Goal: Information Seeking & Learning: Find specific fact

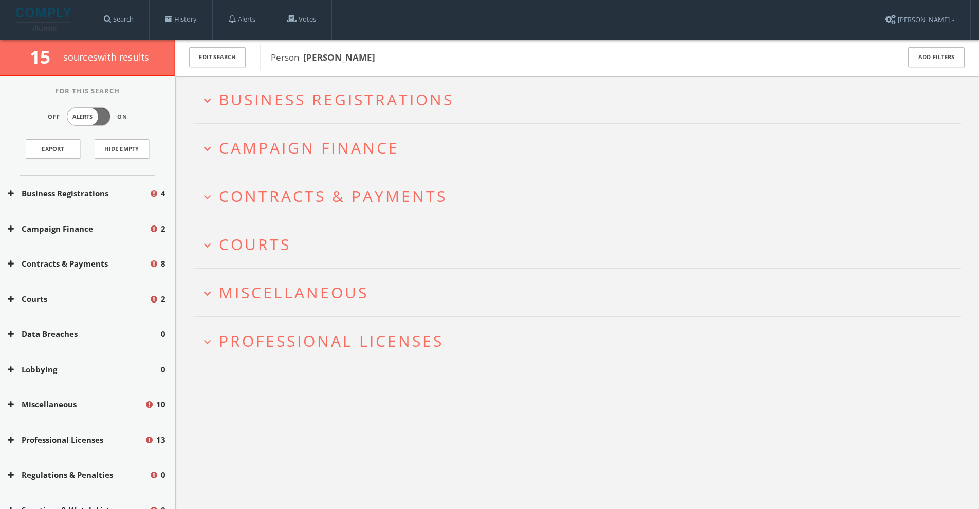
click at [329, 106] on span "Business Registrations" at bounding box center [336, 99] width 235 height 21
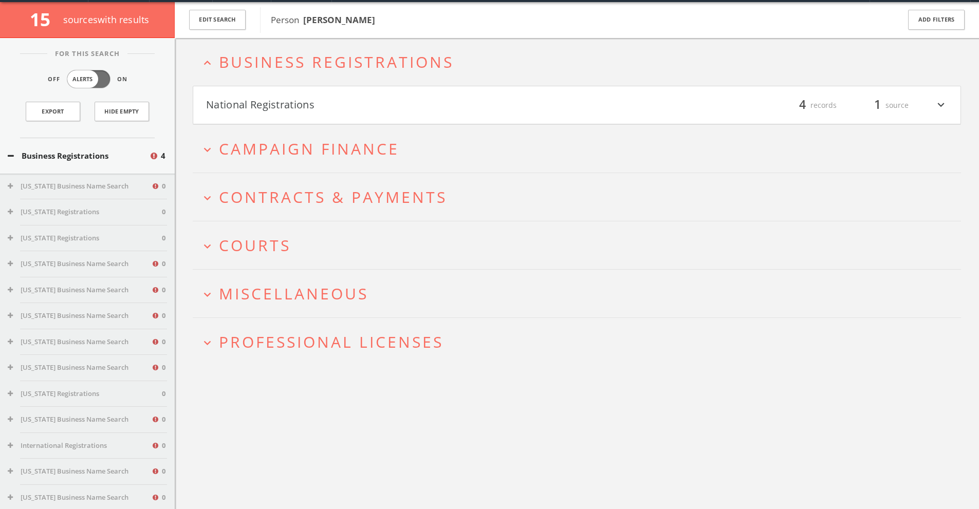
scroll to position [40, 0]
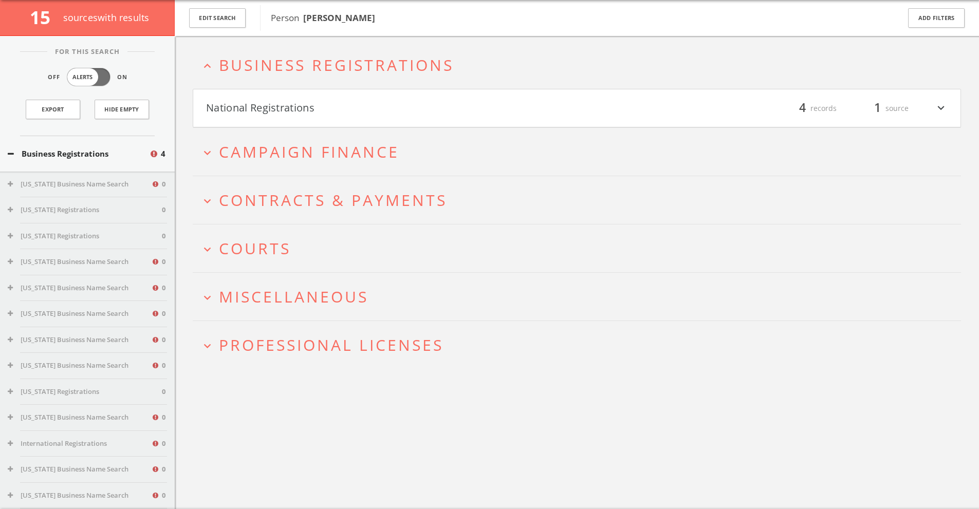
click at [319, 58] on span "Business Registrations" at bounding box center [336, 64] width 235 height 21
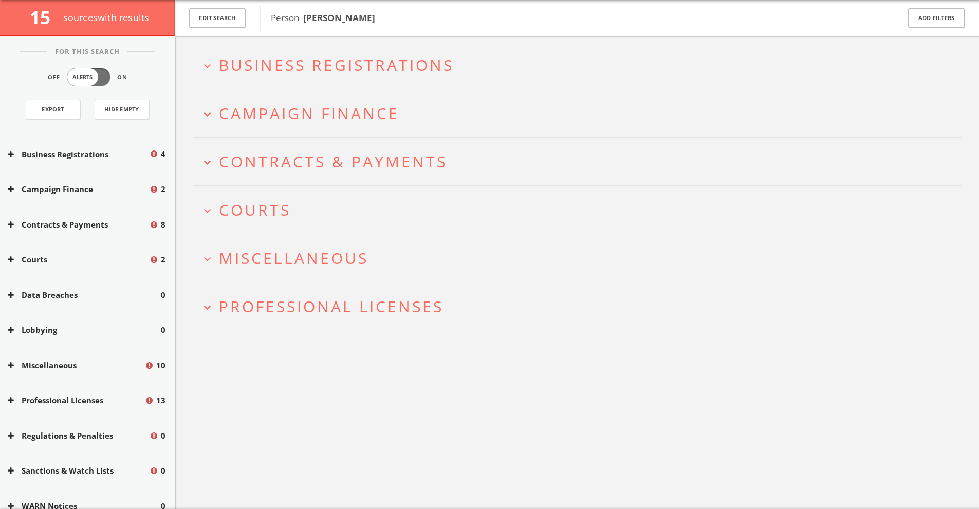
click at [315, 100] on h2 "expand_more Campaign Finance" at bounding box center [577, 113] width 768 height 48
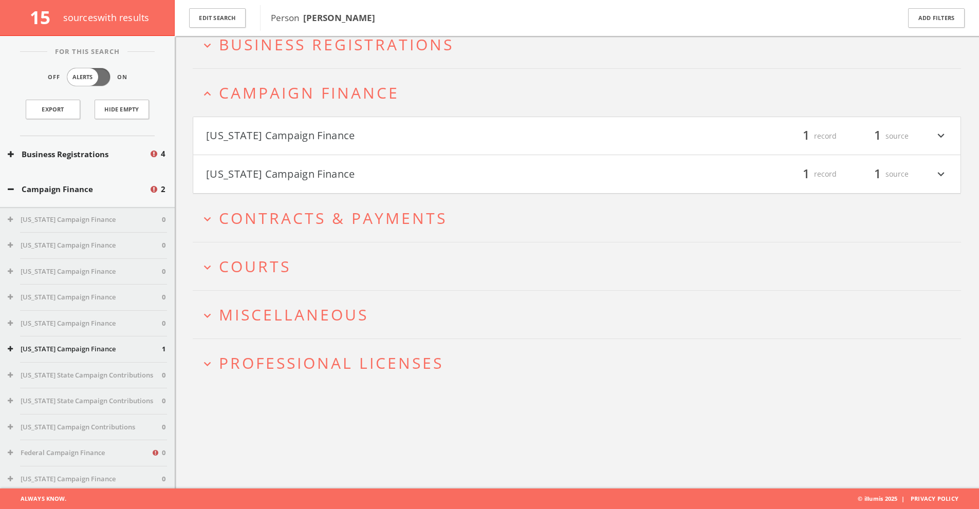
click at [312, 129] on button "[US_STATE] Campaign Finance" at bounding box center [391, 135] width 371 height 17
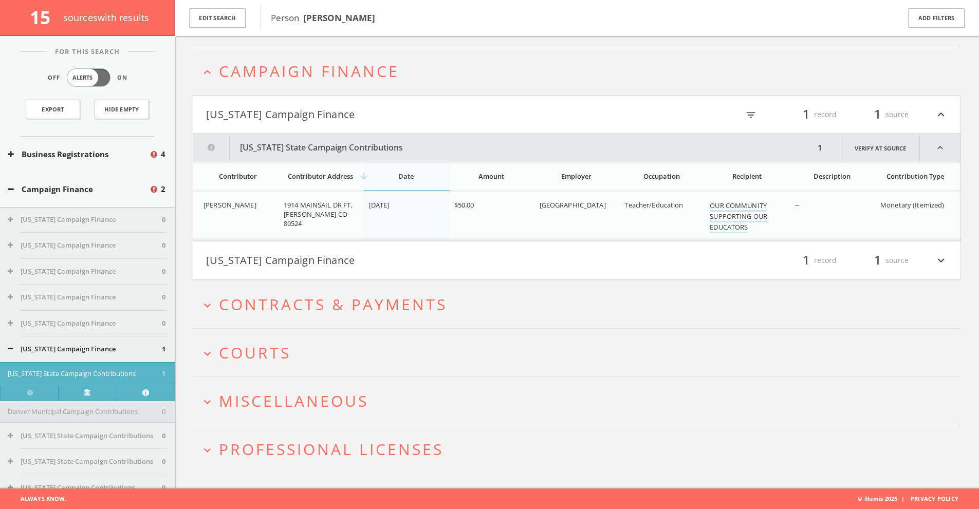
click at [303, 111] on button "[US_STATE] Campaign Finance" at bounding box center [391, 114] width 371 height 17
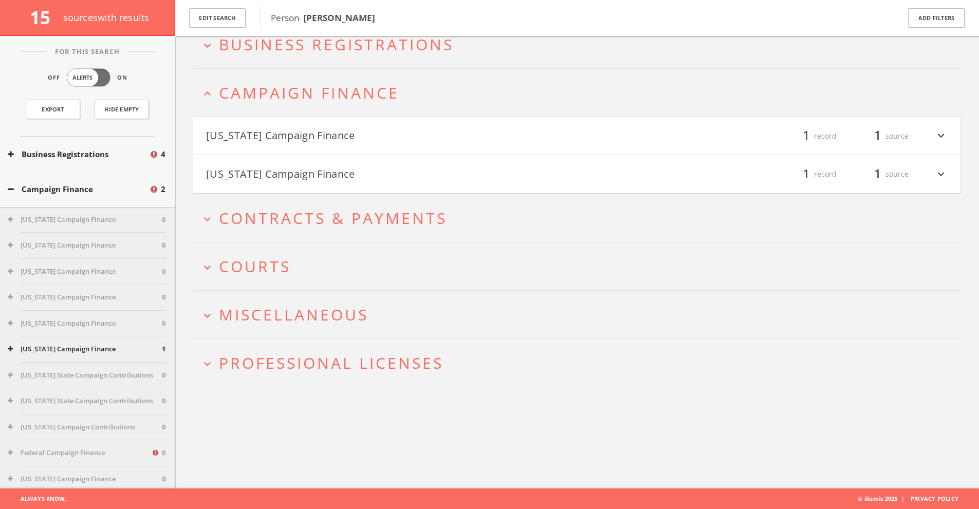
click at [291, 174] on button "[US_STATE] Campaign Finance" at bounding box center [391, 173] width 371 height 17
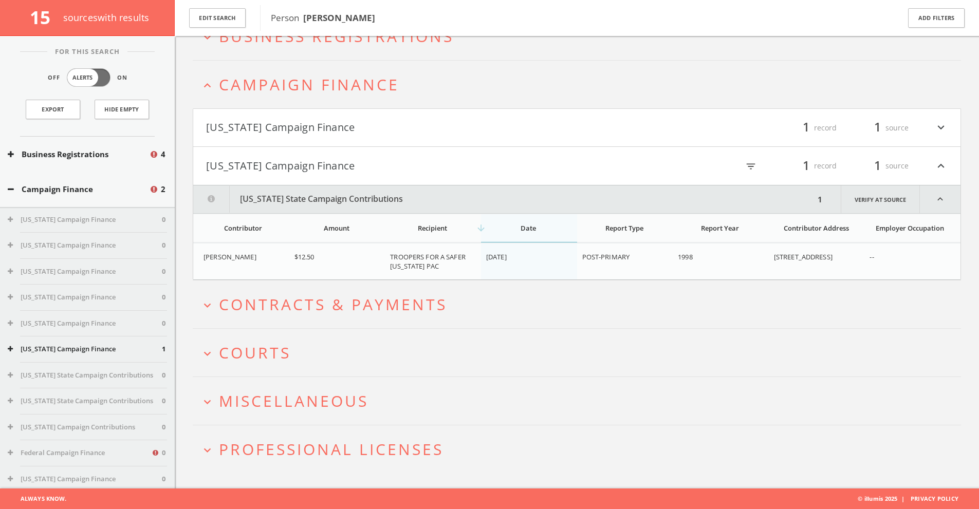
click at [291, 165] on button "[US_STATE] Campaign Finance" at bounding box center [391, 165] width 371 height 17
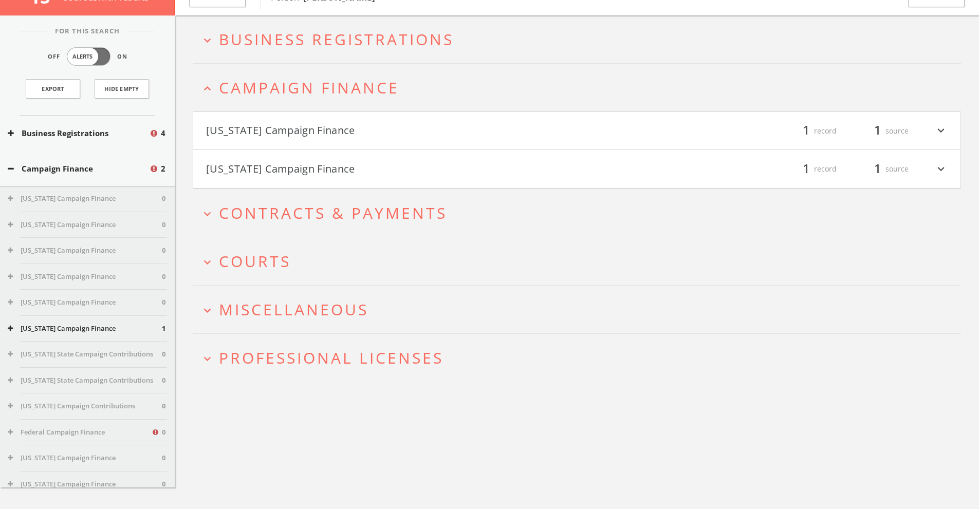
scroll to position [0, 0]
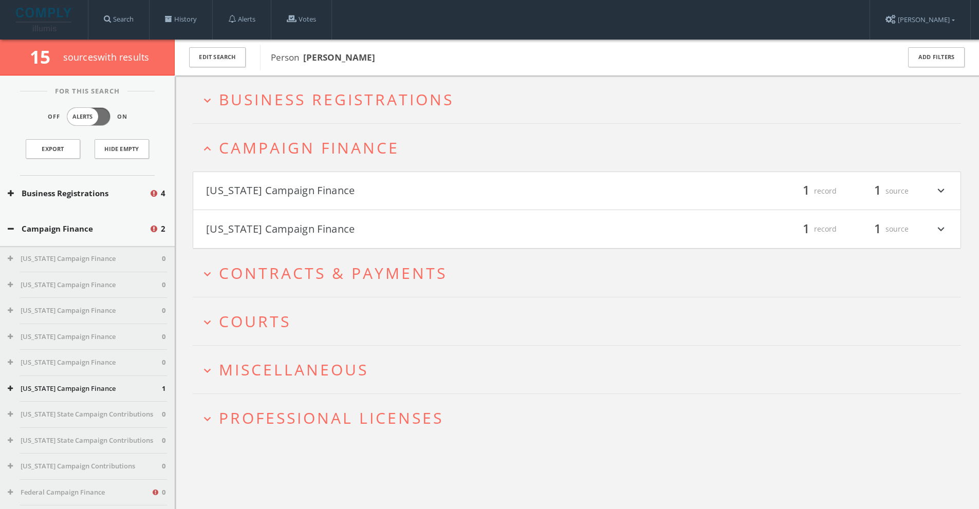
click at [403, 231] on button "[US_STATE] Campaign Finance" at bounding box center [391, 228] width 371 height 17
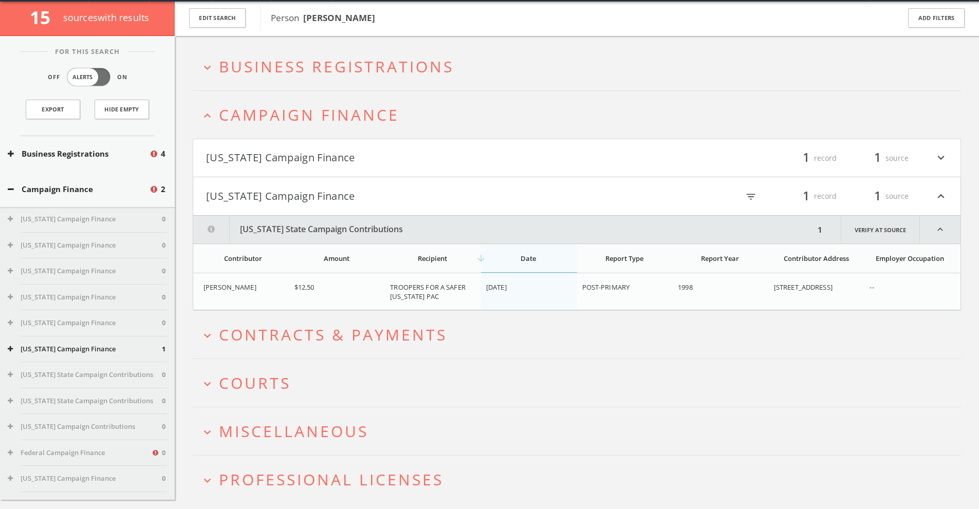
scroll to position [68, 0]
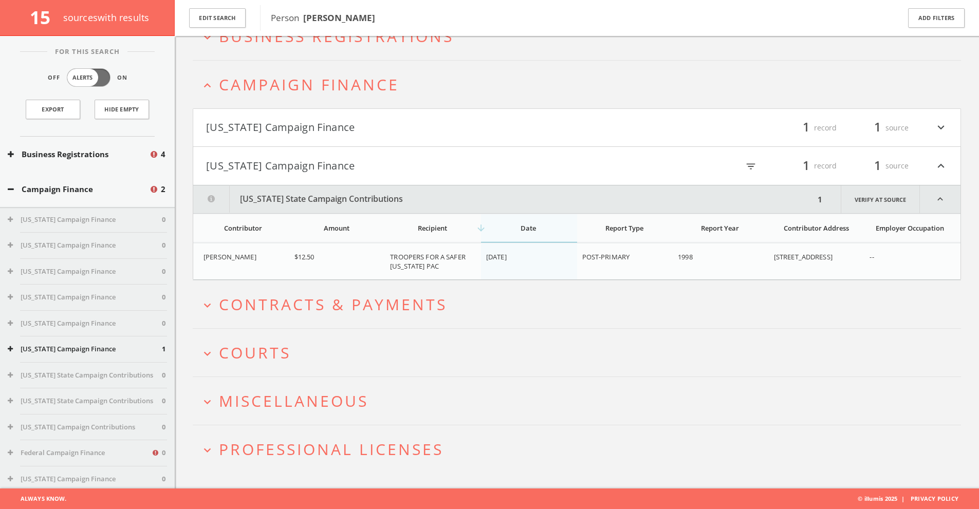
click at [400, 164] on button "[US_STATE] Campaign Finance" at bounding box center [391, 165] width 371 height 17
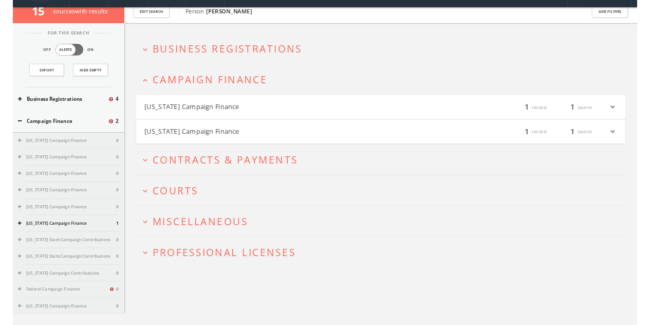
scroll to position [0, 0]
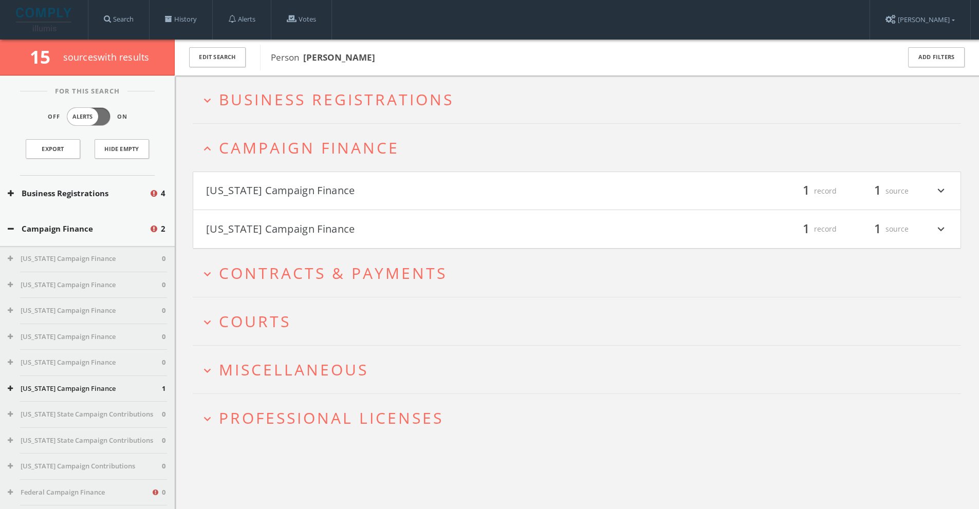
drag, startPoint x: 327, startPoint y: 57, endPoint x: 526, endPoint y: 71, distance: 199.3
click at [342, 57] on b "[PERSON_NAME]" at bounding box center [339, 57] width 72 height 12
click at [224, 57] on button "Edit Search" at bounding box center [217, 57] width 57 height 20
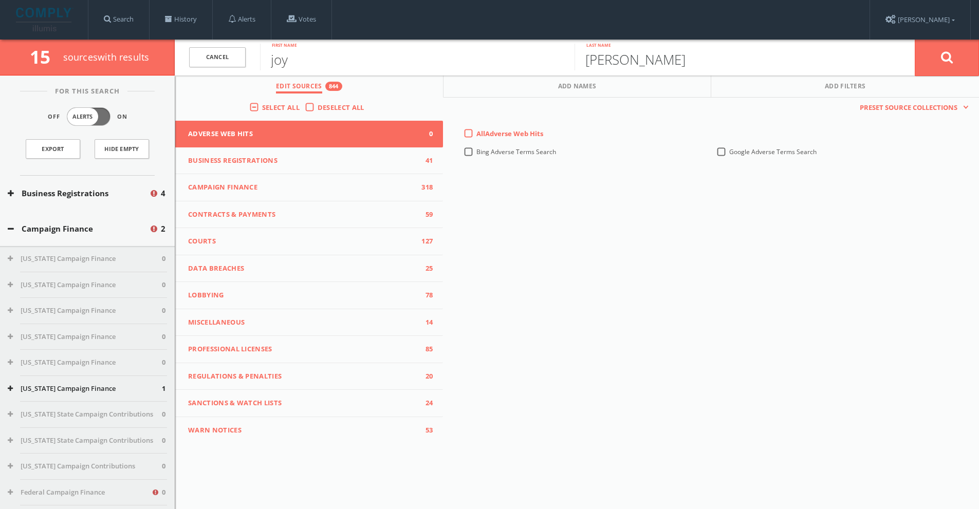
click at [594, 65] on input "[PERSON_NAME]" at bounding box center [731, 57] width 314 height 27
click at [586, 60] on input "[PERSON_NAME]" at bounding box center [731, 57] width 314 height 27
click at [915, 39] on button at bounding box center [947, 57] width 64 height 37
type input "[PERSON_NAME]"
